Goal: Navigation & Orientation: Find specific page/section

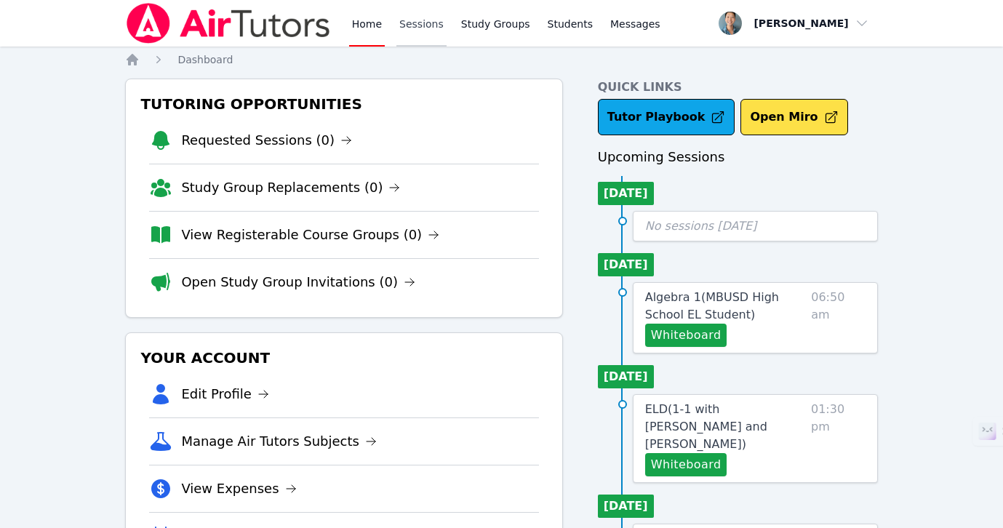
click at [407, 23] on link "Sessions" at bounding box center [421, 23] width 50 height 47
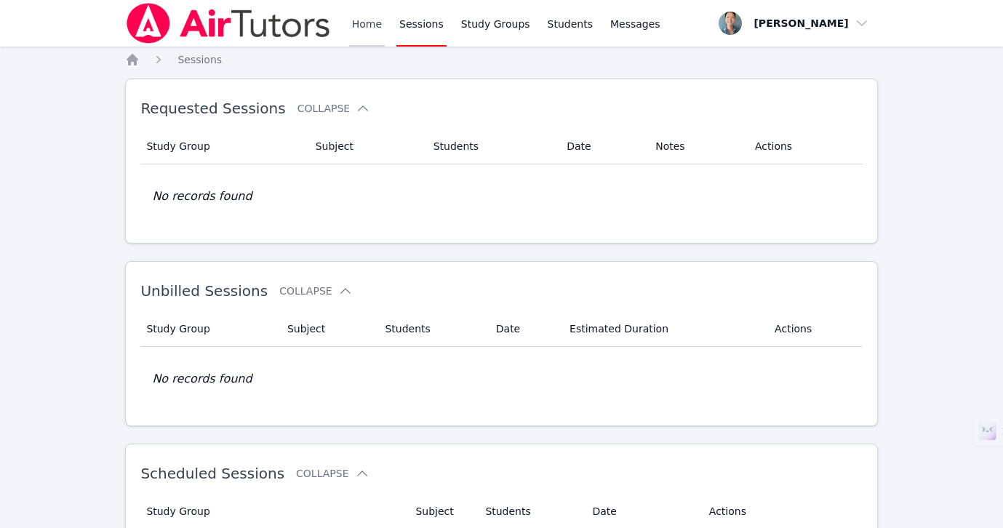
click at [359, 24] on link "Home" at bounding box center [367, 23] width 36 height 47
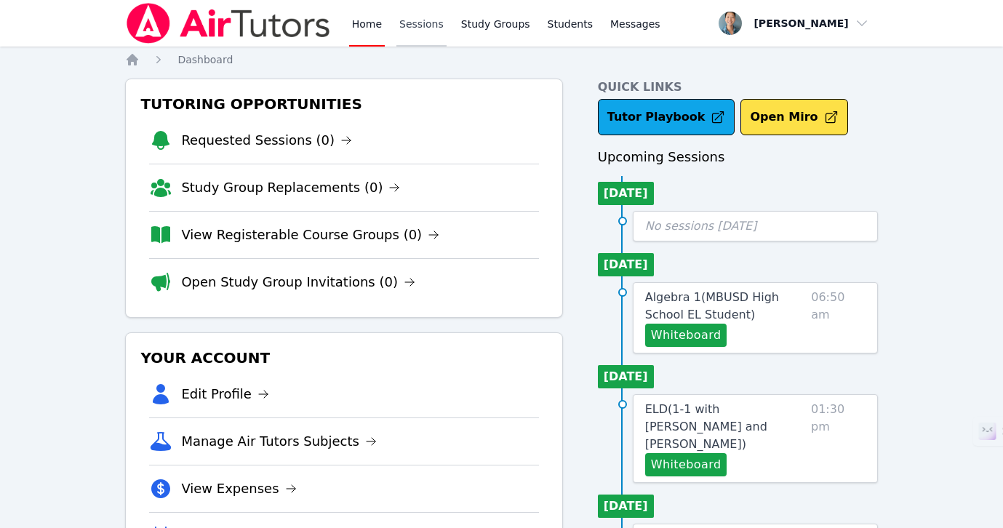
click at [426, 13] on link "Sessions" at bounding box center [421, 23] width 50 height 47
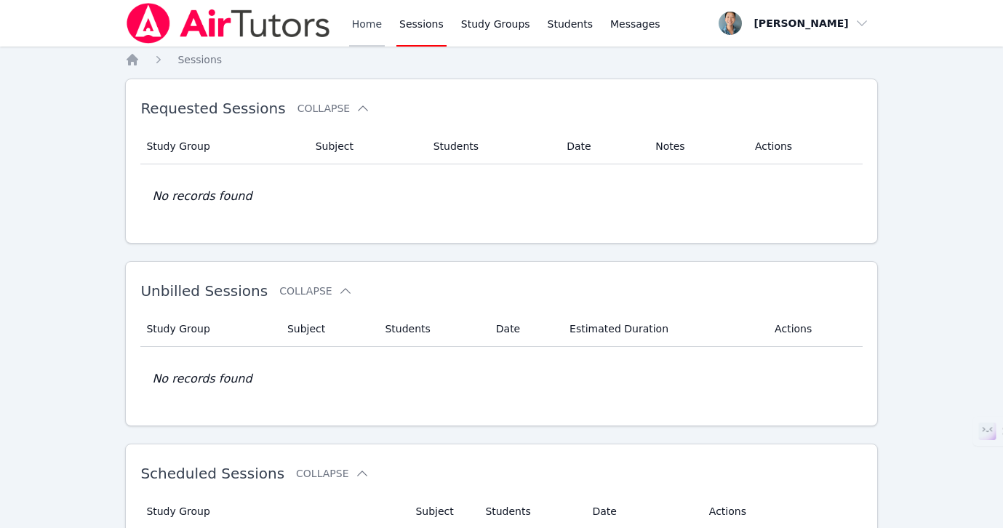
click at [358, 19] on link "Home" at bounding box center [367, 23] width 36 height 47
